Goal: Task Accomplishment & Management: Use online tool/utility

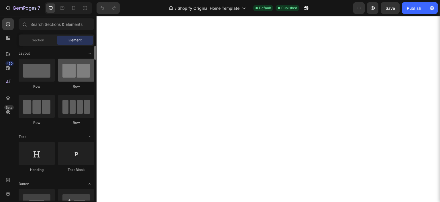
click at [71, 76] on div at bounding box center [76, 69] width 36 height 23
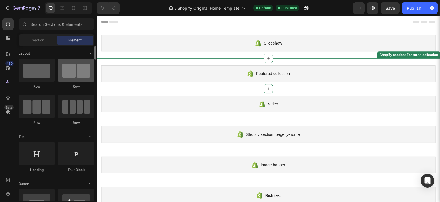
click at [73, 73] on div at bounding box center [76, 69] width 36 height 23
click at [266, 57] on icon at bounding box center [268, 58] width 5 height 5
click at [267, 58] on icon at bounding box center [268, 58] width 5 height 5
click at [267, 59] on icon at bounding box center [268, 58] width 5 height 5
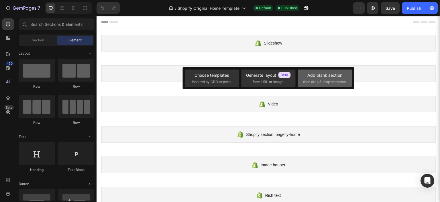
click at [338, 77] on div "Add blank section" at bounding box center [325, 75] width 35 height 6
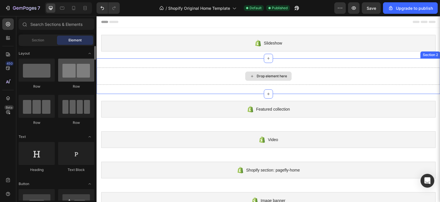
click at [68, 72] on div at bounding box center [76, 69] width 36 height 23
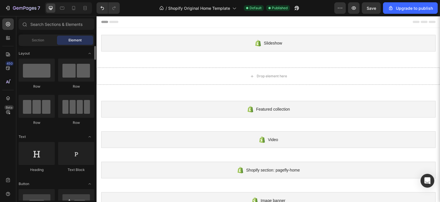
drag, startPoint x: 168, startPoint y: 86, endPoint x: 186, endPoint y: 106, distance: 27.2
drag, startPoint x: 90, startPoint y: 89, endPoint x: 83, endPoint y: 70, distance: 20.9
click at [90, 89] on div "Row Row Row Row" at bounding box center [57, 94] width 76 height 72
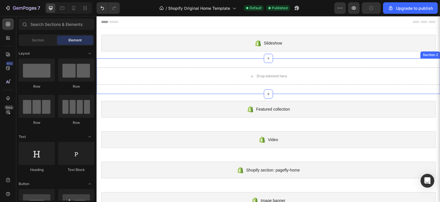
click at [260, 80] on div "Drop element here" at bounding box center [268, 75] width 46 height 9
click at [259, 79] on div "Drop element here" at bounding box center [268, 75] width 46 height 9
click at [257, 76] on div "Drop element here" at bounding box center [272, 76] width 30 height 5
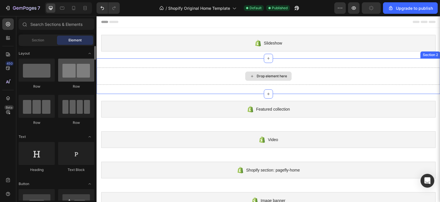
click at [57, 121] on div "Row Row Row Row" at bounding box center [57, 94] width 76 height 72
click at [69, 79] on div at bounding box center [76, 69] width 36 height 23
